Goal: Information Seeking & Learning: Understand process/instructions

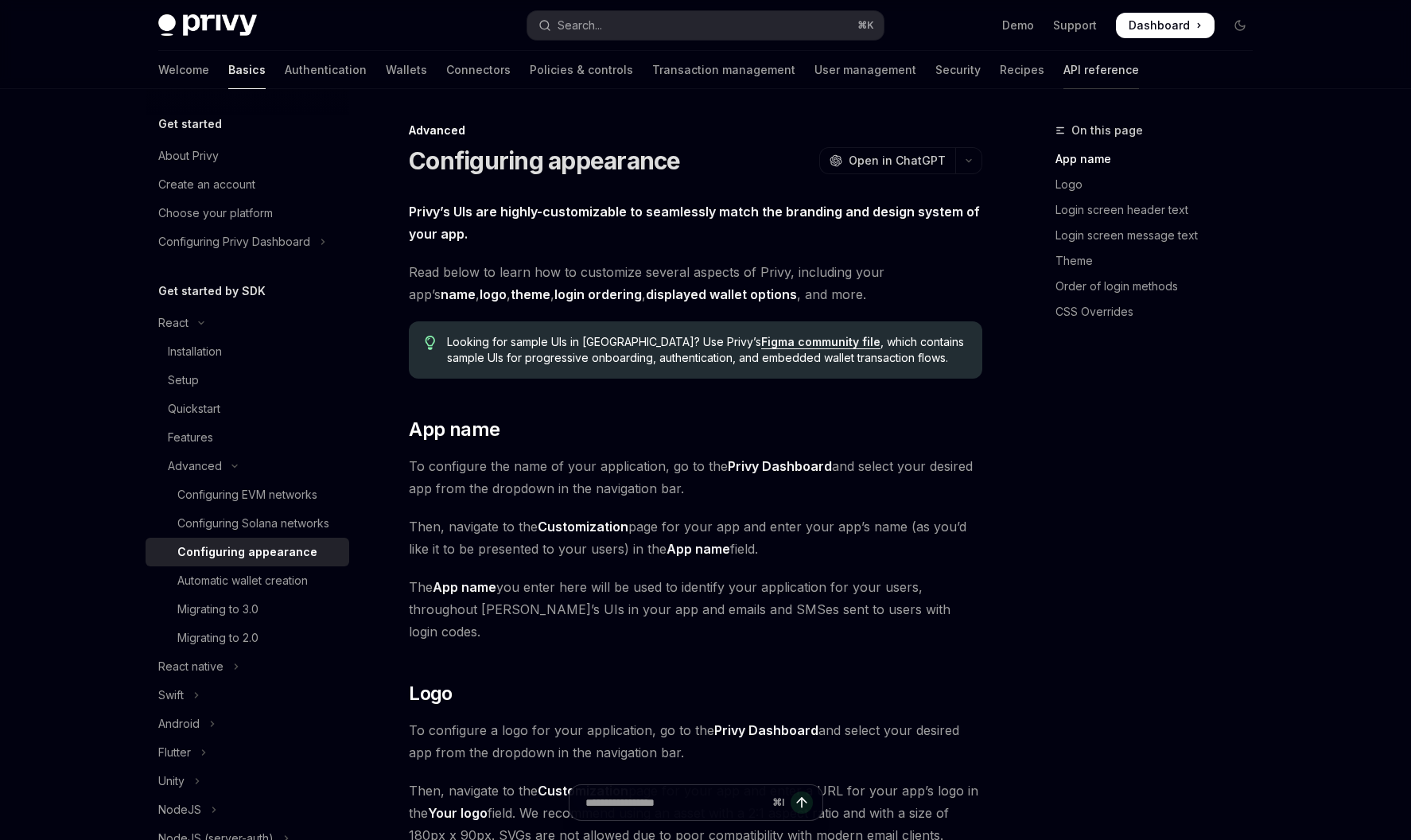
click at [1064, 68] on link "API reference" at bounding box center [1102, 69] width 76 height 38
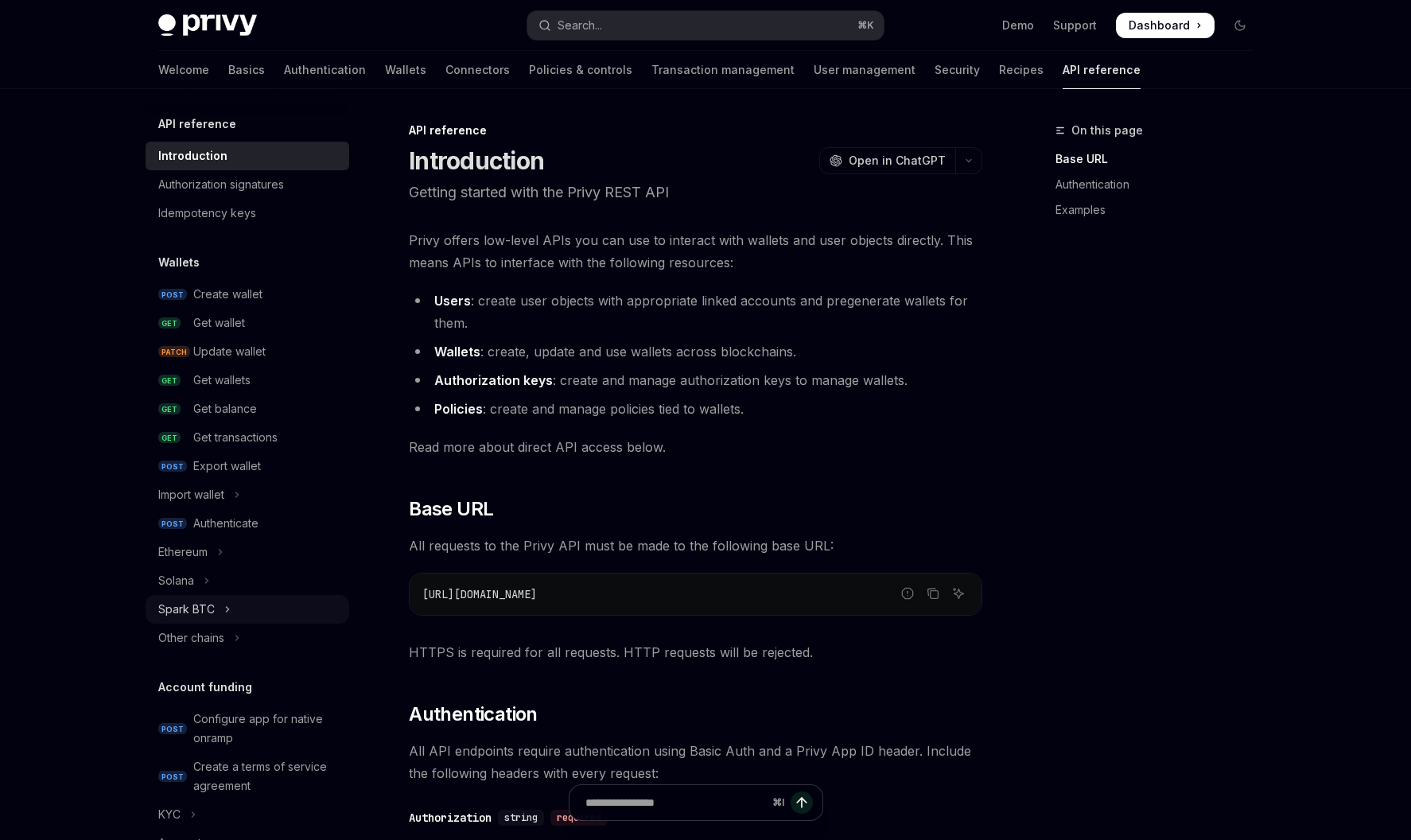
click at [215, 606] on button "Spark BTC" at bounding box center [247, 609] width 204 height 29
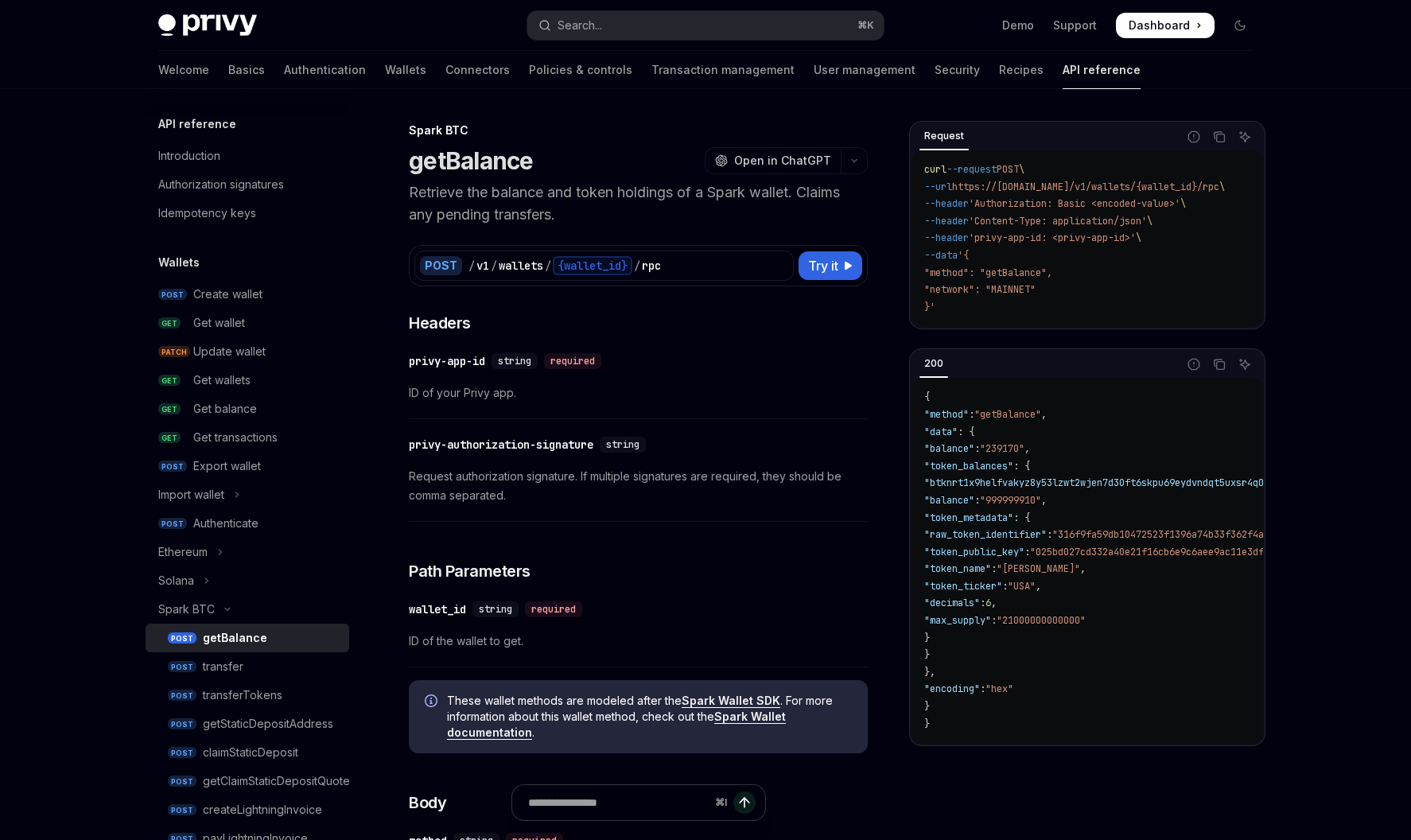
click at [228, 639] on div "getBalance" at bounding box center [235, 638] width 64 height 19
click at [837, 267] on span "Try it" at bounding box center [824, 266] width 31 height 19
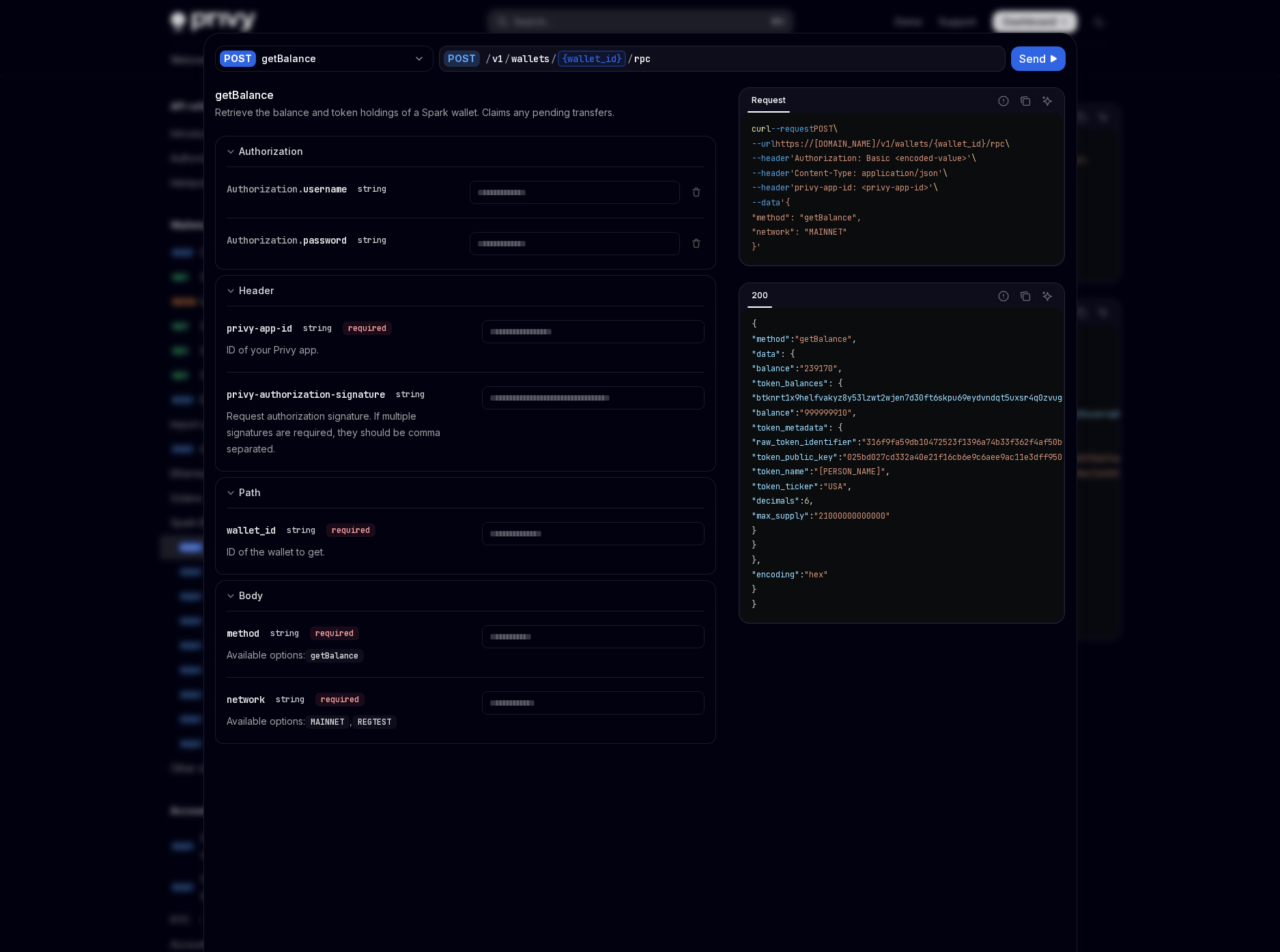
type textarea "*"
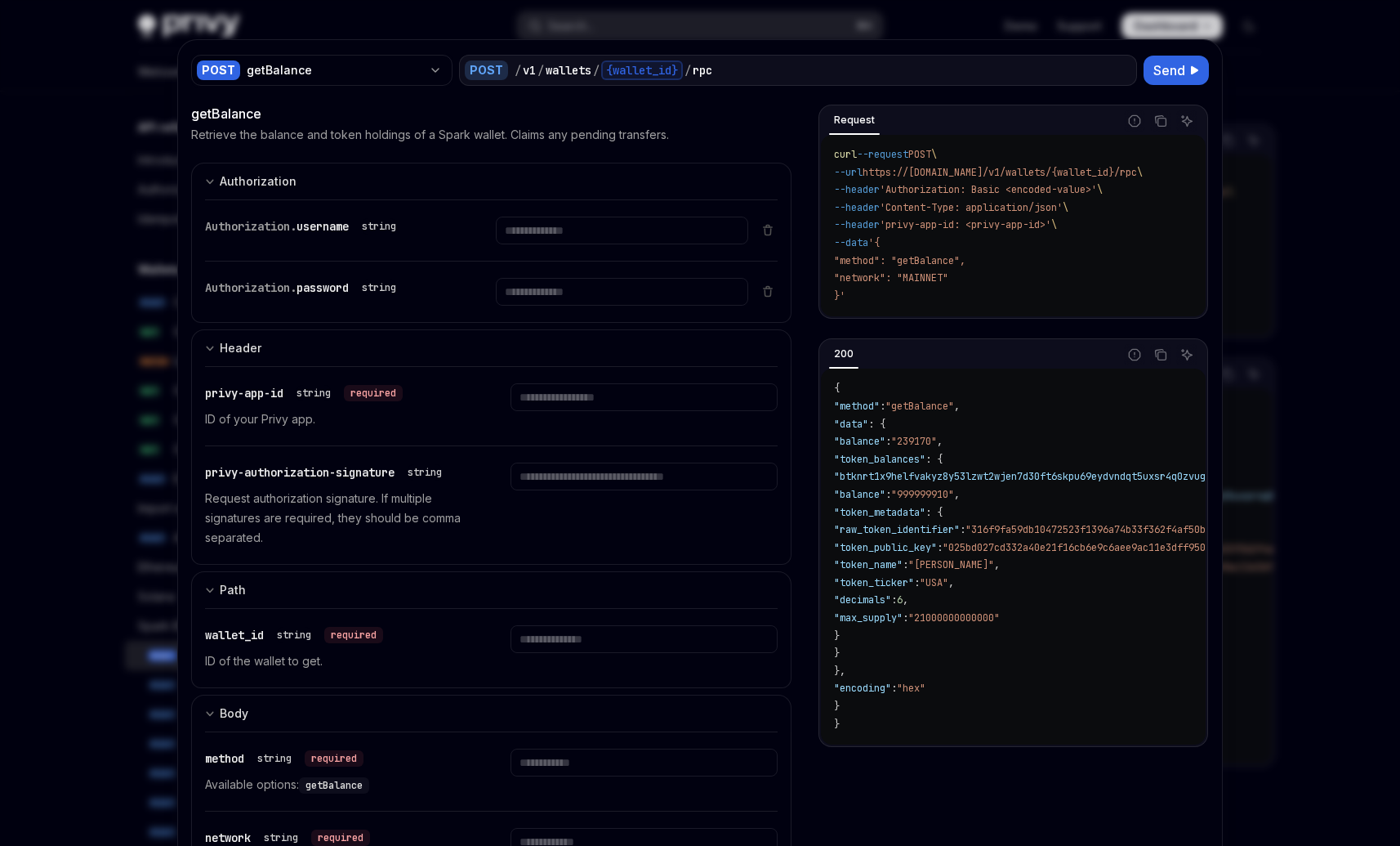
type textarea "*"
